Goal: Information Seeking & Learning: Find specific fact

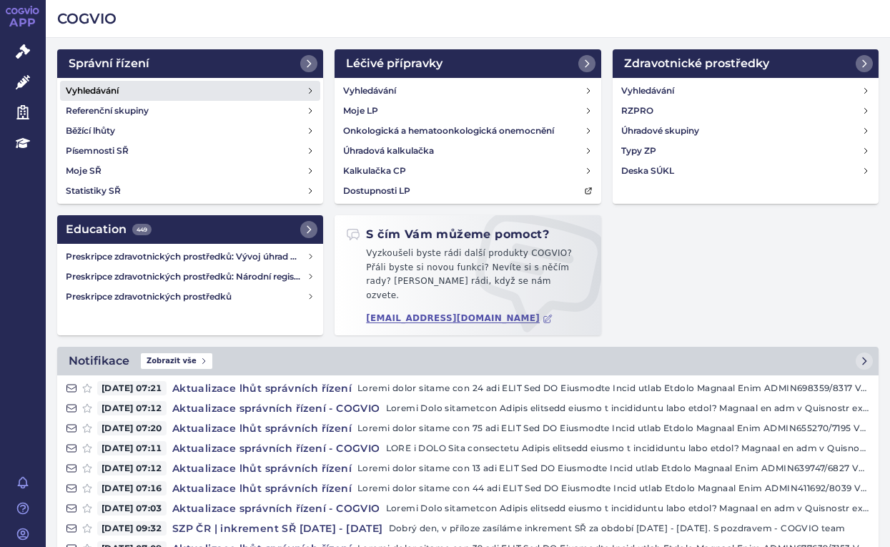
click at [92, 86] on h4 "Vyhledávání" at bounding box center [92, 91] width 53 height 14
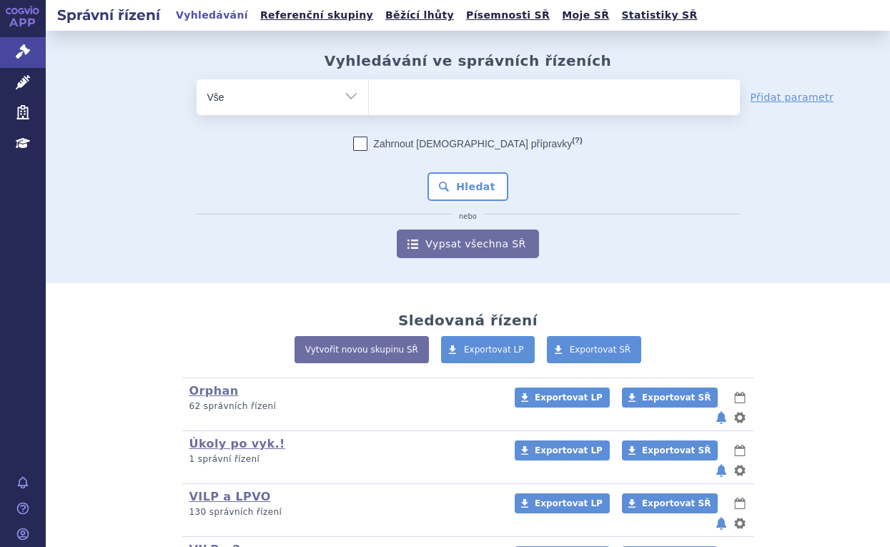
click at [397, 101] on ul at bounding box center [554, 94] width 371 height 30
click at [369, 101] on select at bounding box center [368, 97] width 1 height 36
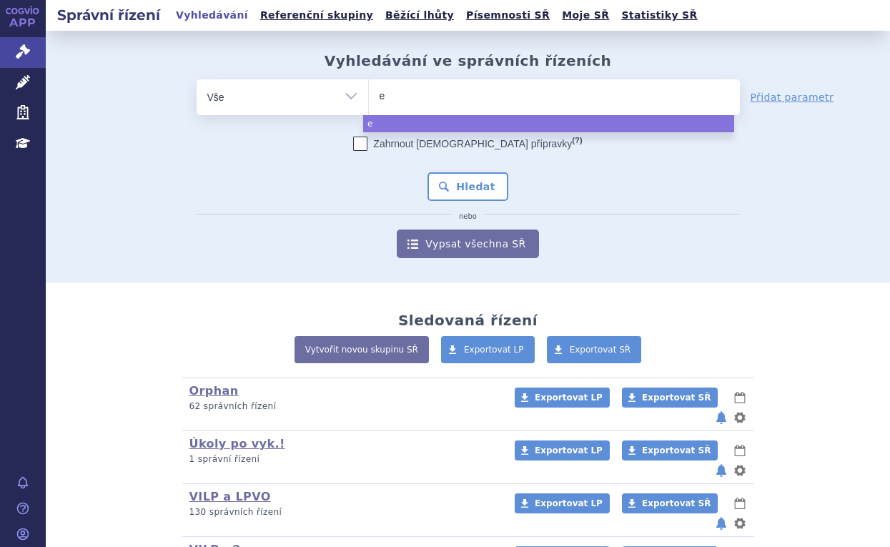
type input "ev"
type input "evr"
type input "evry"
type input "evrys"
type input "evrysd"
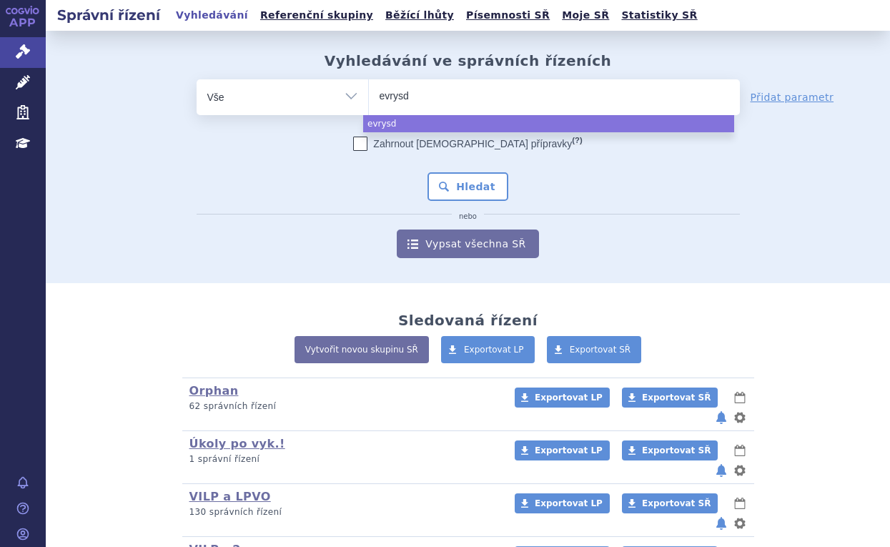
type input "evrysdi"
select select "[MEDICAL_DATA]"
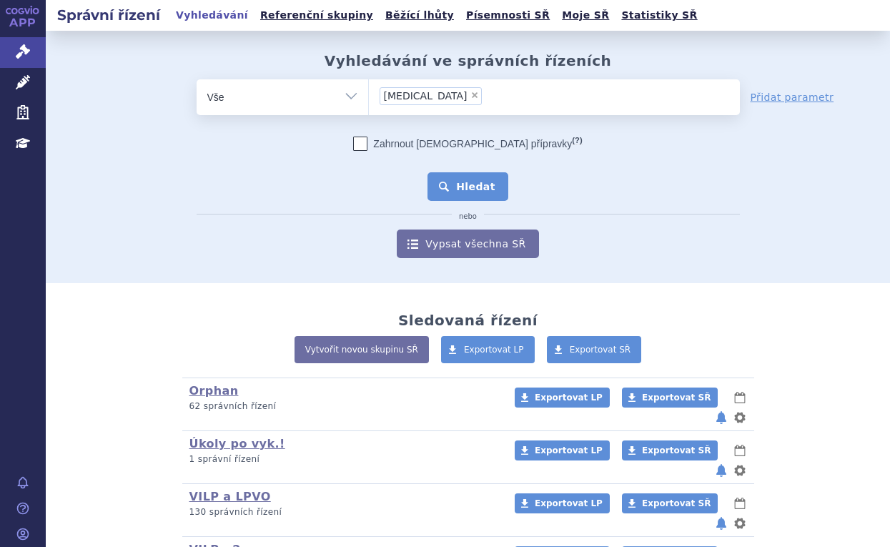
click at [455, 178] on button "Hledat" at bounding box center [467, 186] width 81 height 29
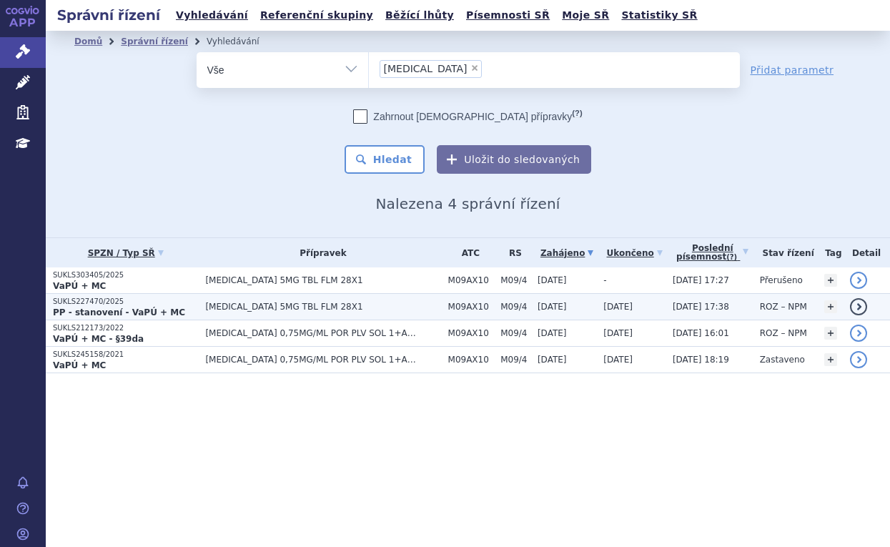
click at [154, 307] on strong "PP - stanovení - VaPÚ + MC" at bounding box center [119, 312] width 132 height 10
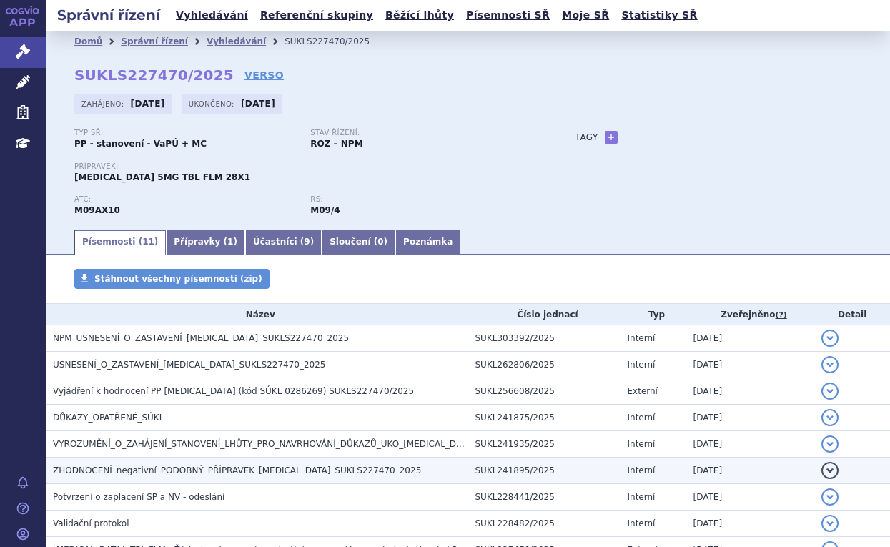
click at [131, 465] on span "ZHODNOCENÍ_negativní_PODOBNÝ_PŘÍPRAVEK_EVRYSDI_SUKLS227470_2025" at bounding box center [237, 470] width 368 height 10
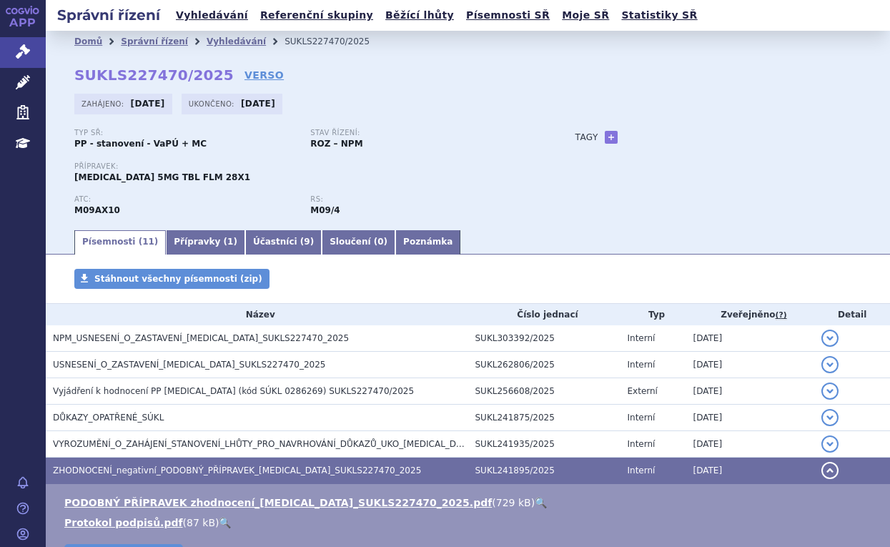
click at [535, 498] on link "🔍" at bounding box center [541, 502] width 12 height 11
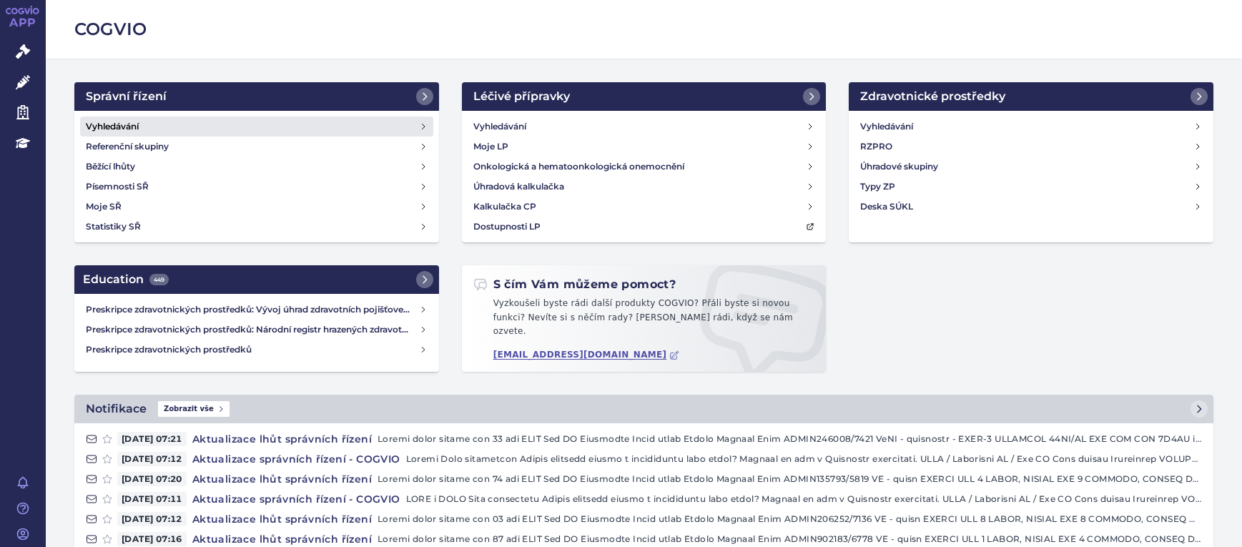
click at [188, 122] on link "Vyhledávání" at bounding box center [256, 127] width 353 height 20
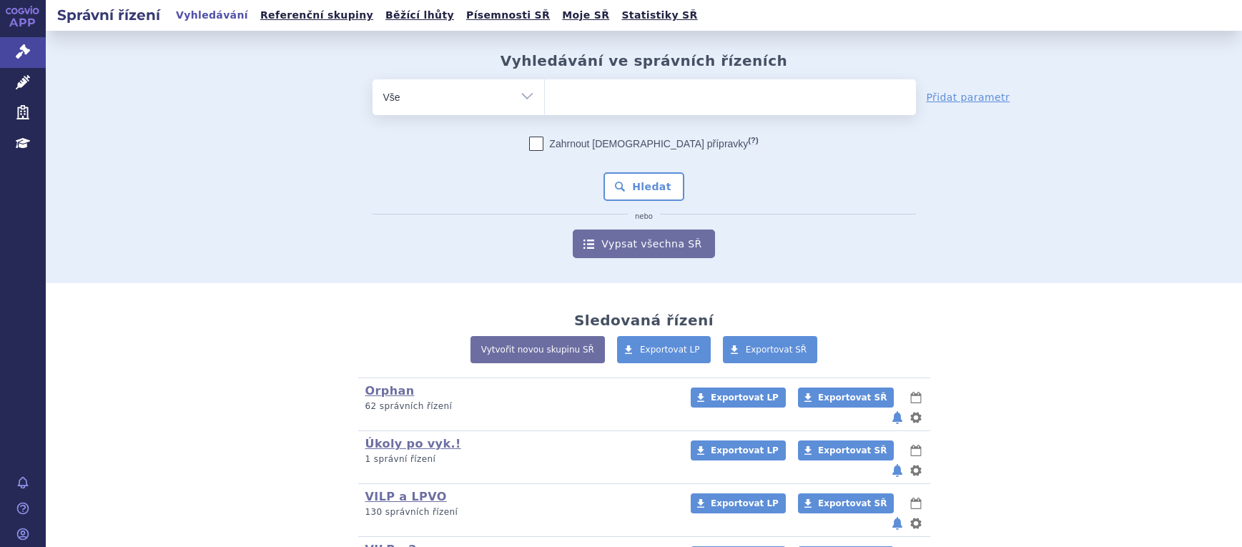
click at [581, 85] on ul at bounding box center [730, 94] width 371 height 30
click at [545, 85] on select at bounding box center [544, 97] width 1 height 36
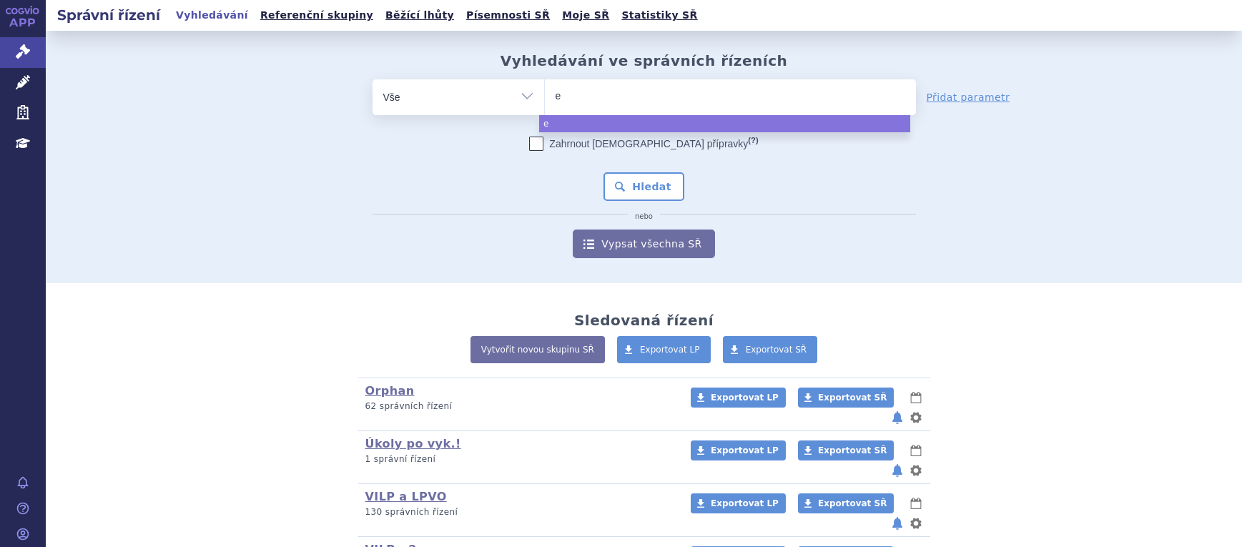
type input "ev"
type input "evr"
type input "evry"
type input "evrysd"
type input "evrysdi"
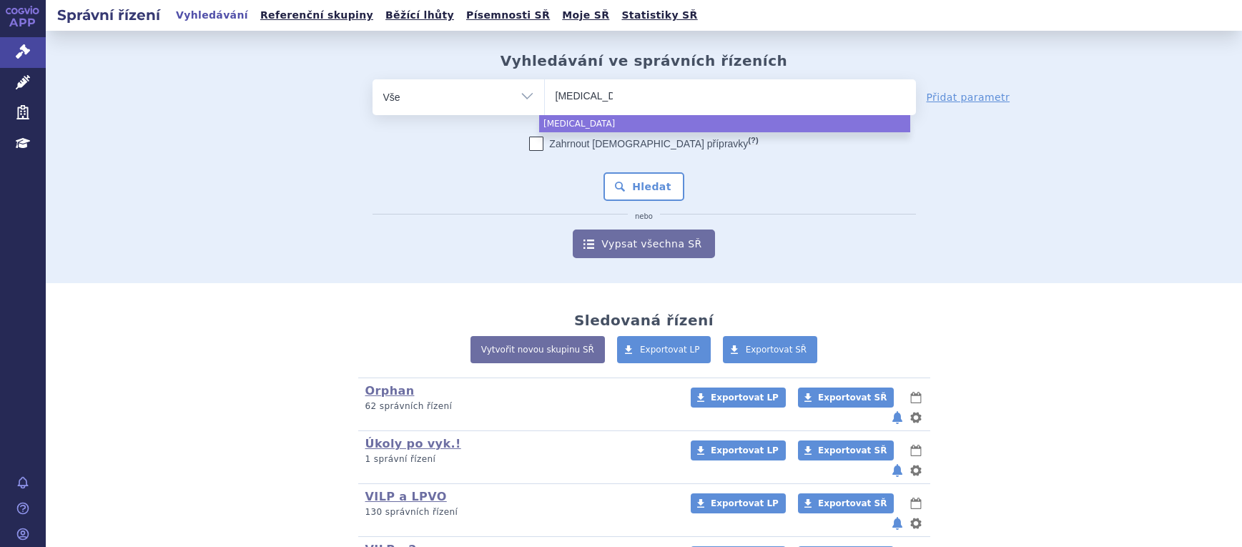
select select "[MEDICAL_DATA]"
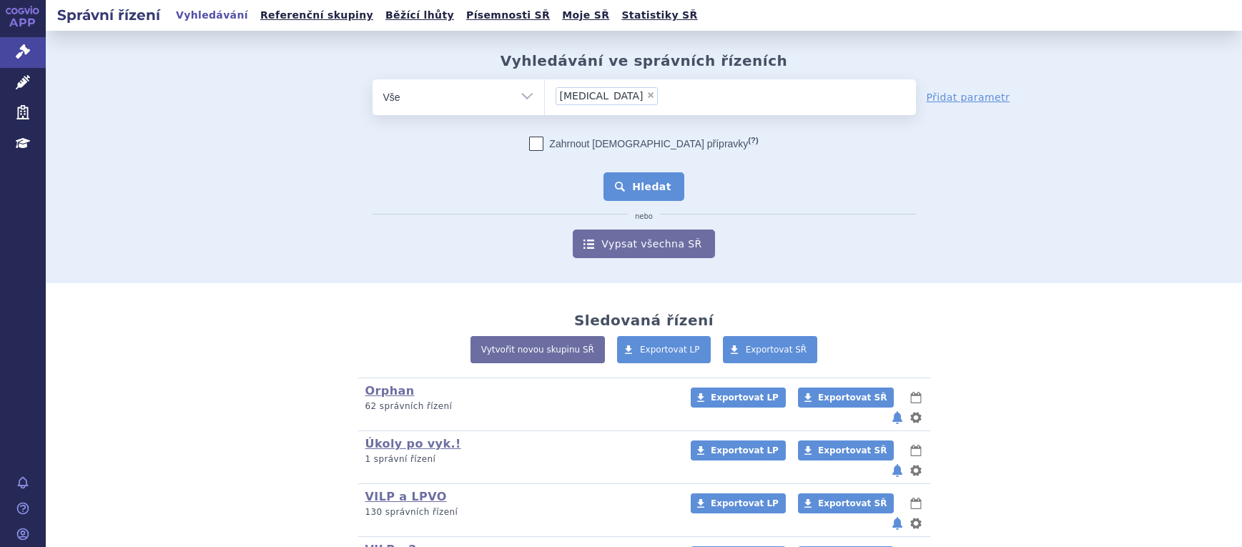
click at [631, 191] on button "Hledat" at bounding box center [643, 186] width 81 height 29
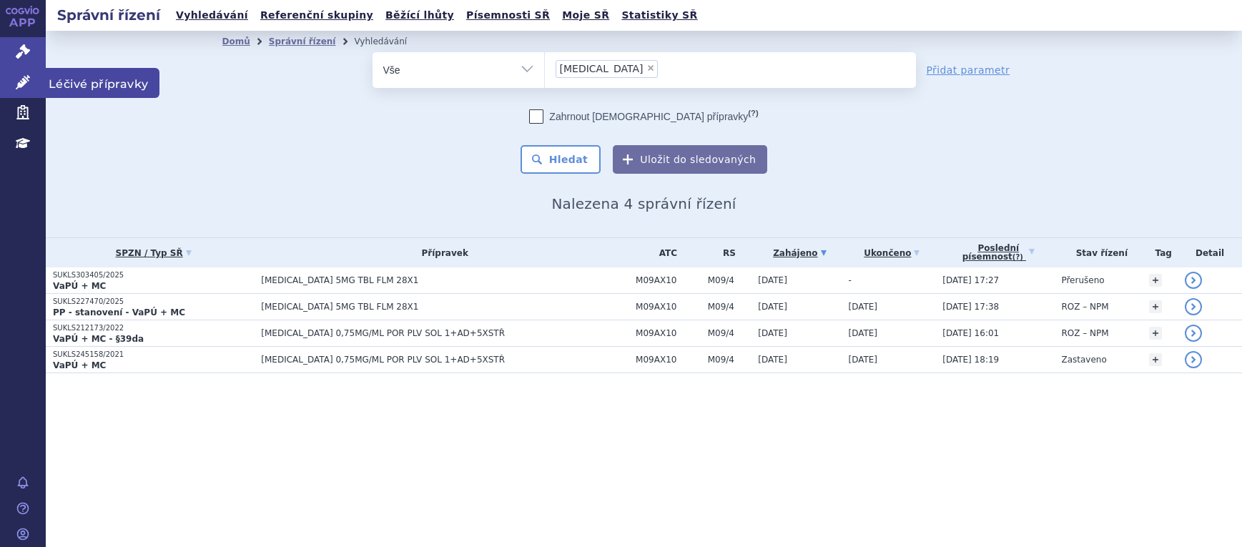
click at [30, 84] on link "Léčivé přípravky" at bounding box center [23, 83] width 46 height 30
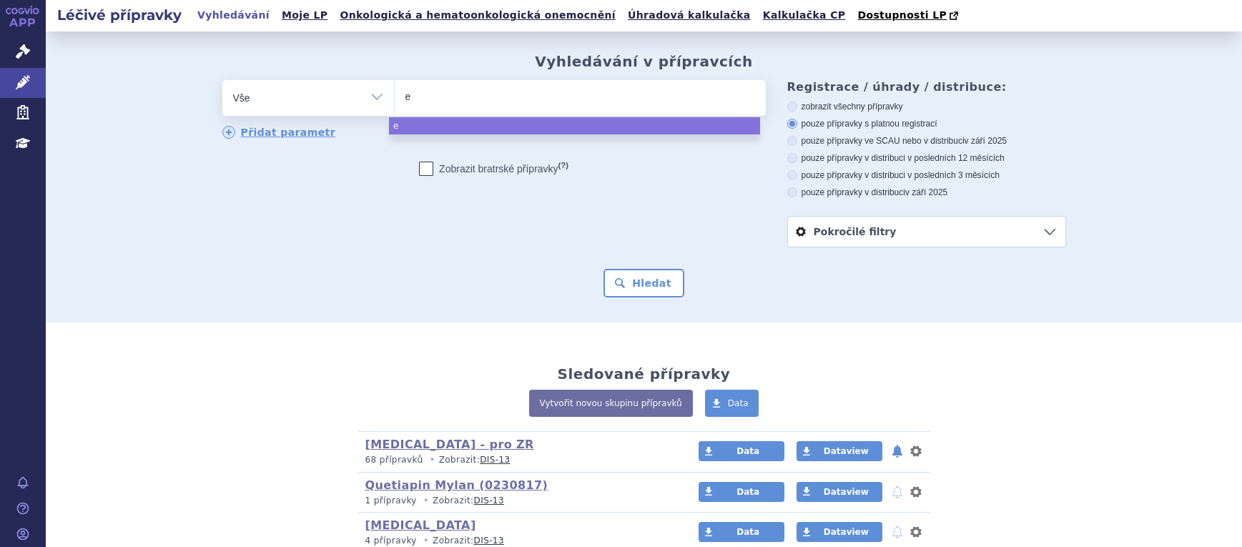
type input "ev"
type input "evry"
type input "evrys"
type input "evrysd"
type input "evrysdi"
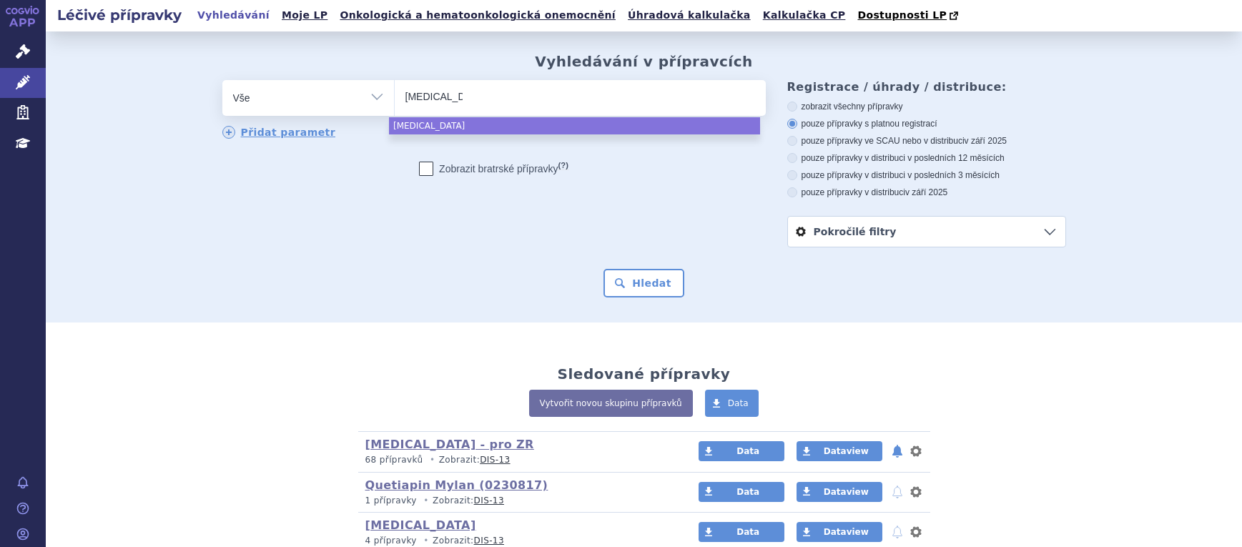
select select "evrysdi"
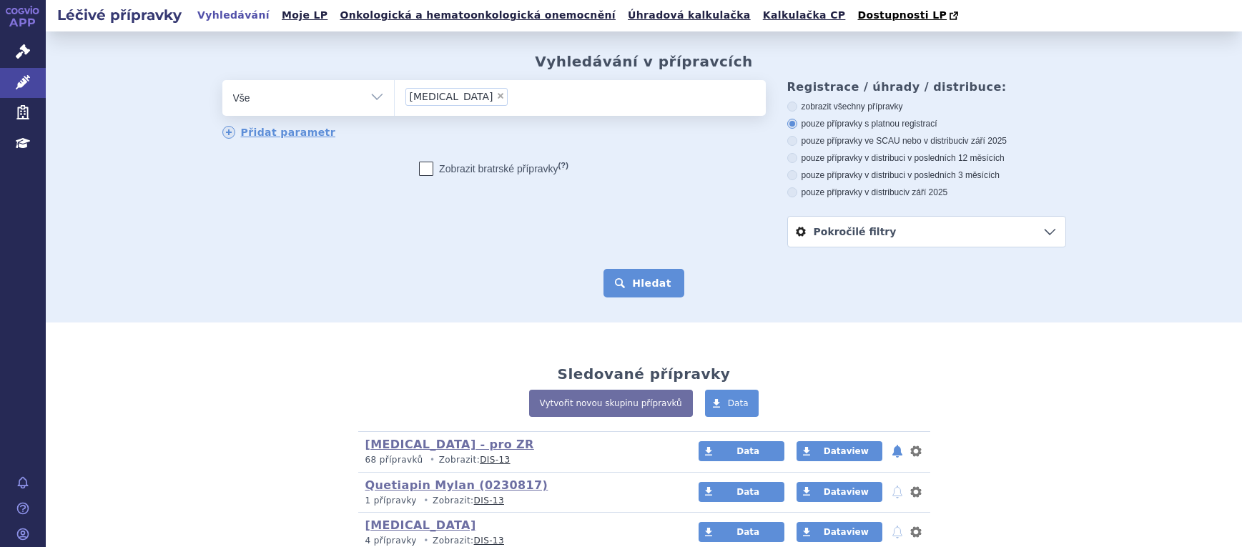
click at [642, 289] on button "Hledat" at bounding box center [643, 283] width 81 height 29
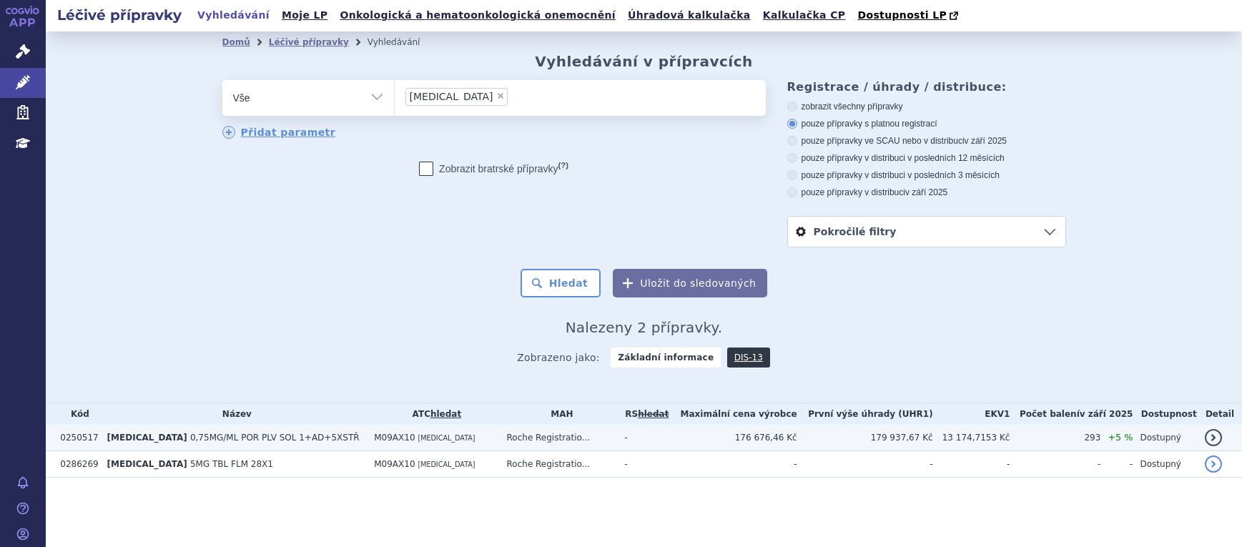
click at [265, 433] on span "0,75MG/ML POR PLV SOL 1+AD+5XSTŘ" at bounding box center [274, 437] width 169 height 10
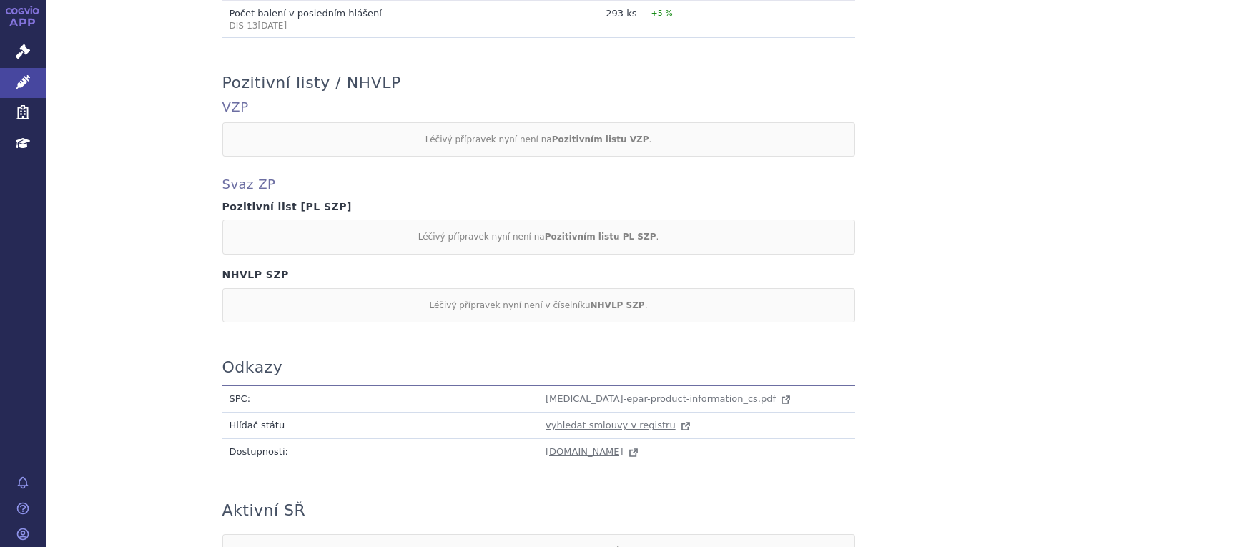
scroll to position [1280, 0]
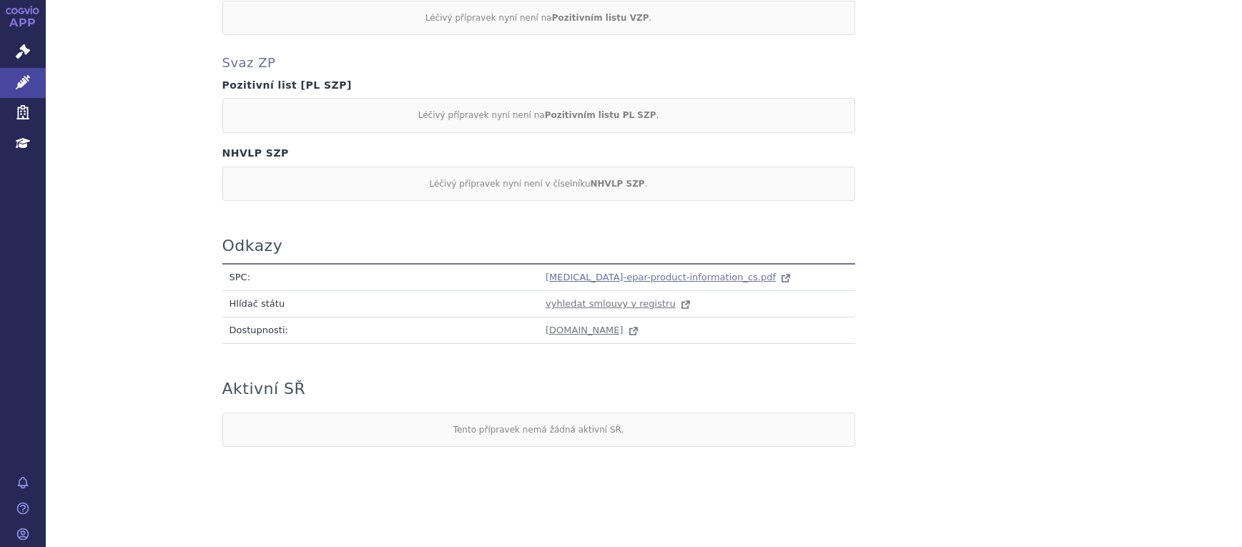
click at [551, 277] on span "[MEDICAL_DATA]-epar-product-information_cs.pdf" at bounding box center [660, 277] width 230 height 11
